Goal: Task Accomplishment & Management: Use online tool/utility

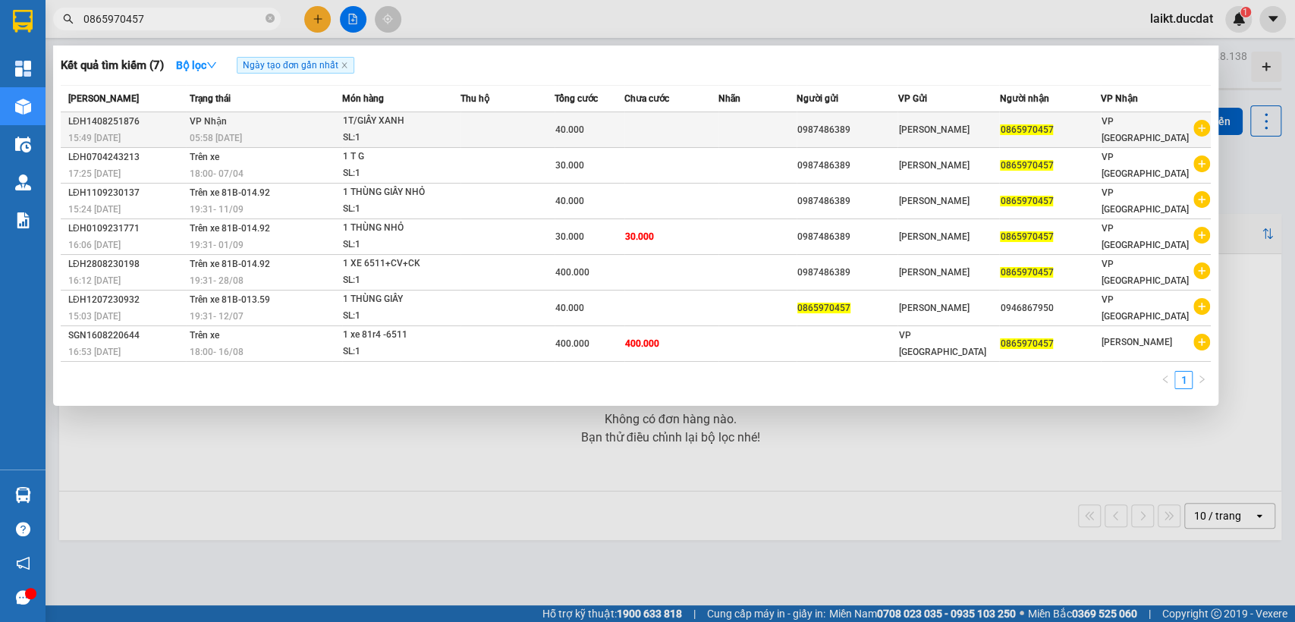
type input "0865970457"
click at [564, 140] on td "40.000" at bounding box center [590, 130] width 71 height 36
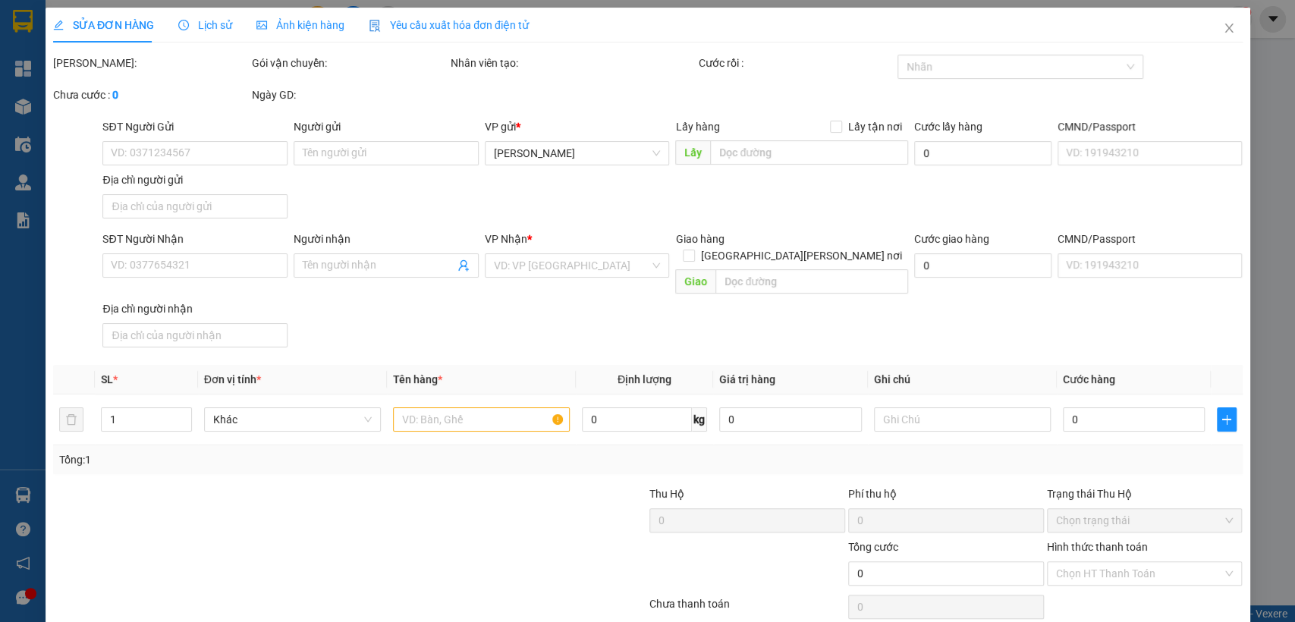
type input "0987486389"
type input "0865970457"
type input "40.000"
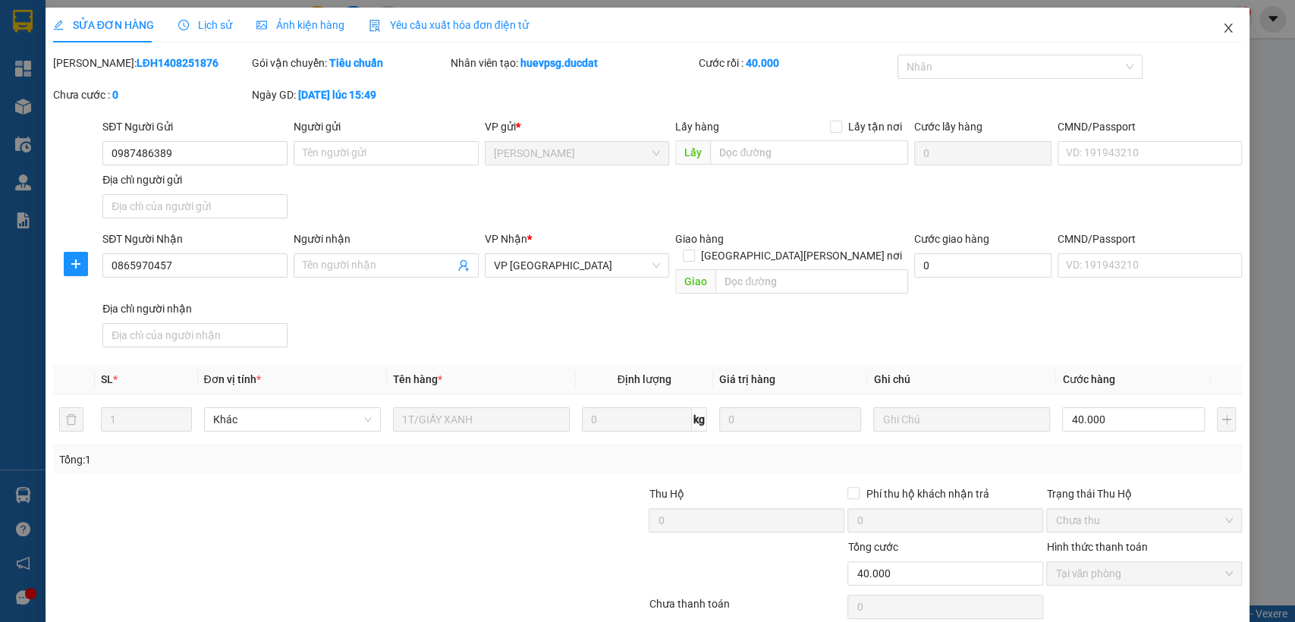
click at [1225, 26] on icon "close" at bounding box center [1229, 28] width 8 height 9
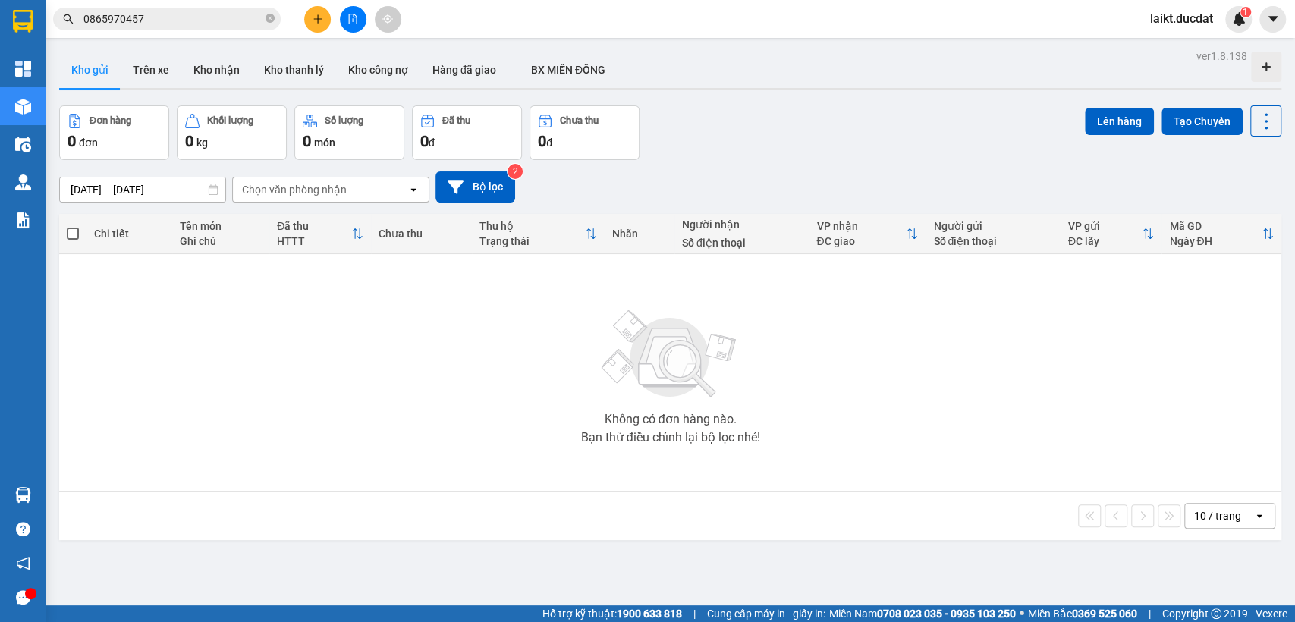
click at [166, 8] on span "0865970457" at bounding box center [167, 19] width 228 height 23
